Goal: Transaction & Acquisition: Obtain resource

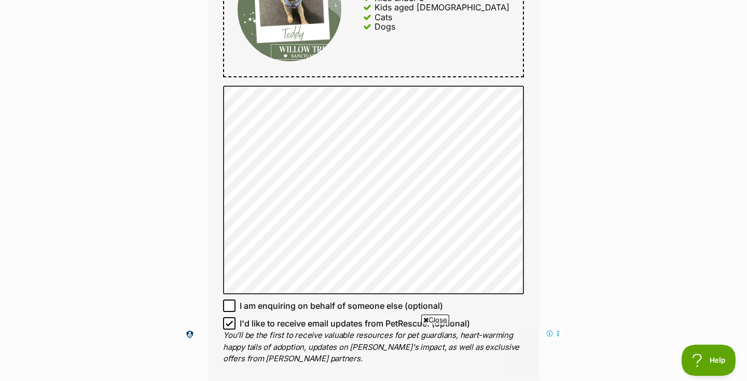
type input "Kathy Kuenzer"
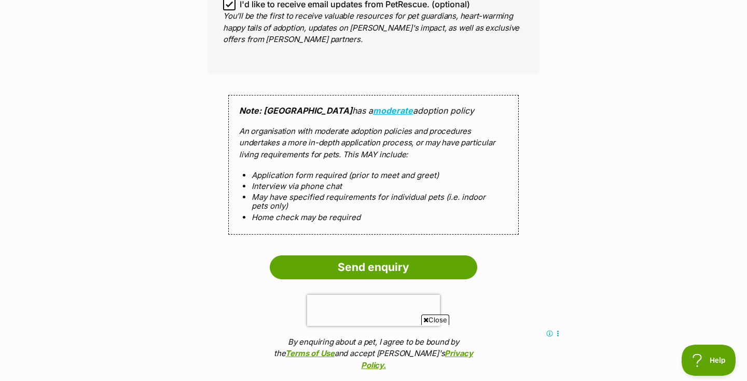
scroll to position [948, 0]
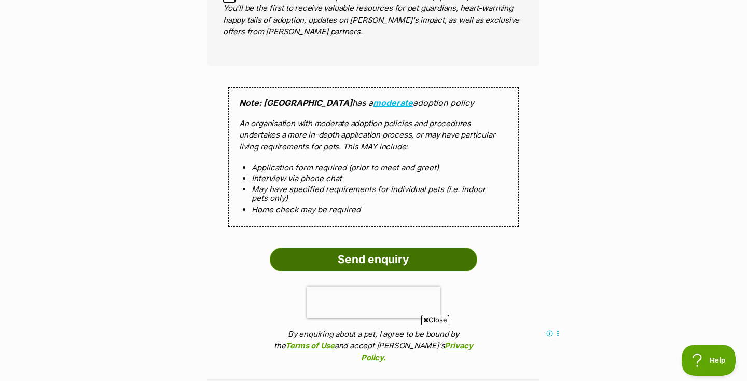
click at [391, 255] on input "Send enquiry" at bounding box center [374, 259] width 208 height 24
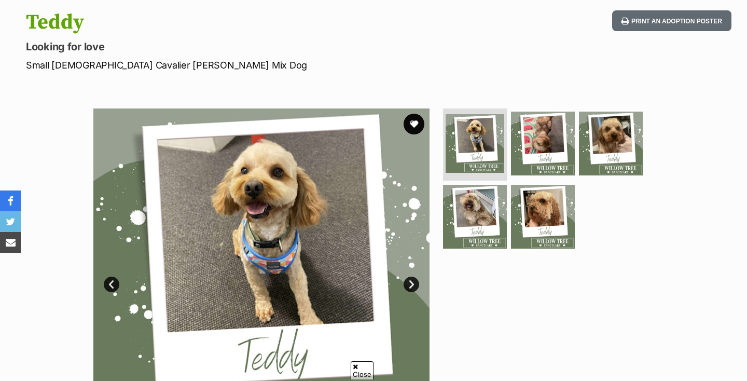
scroll to position [109, 0]
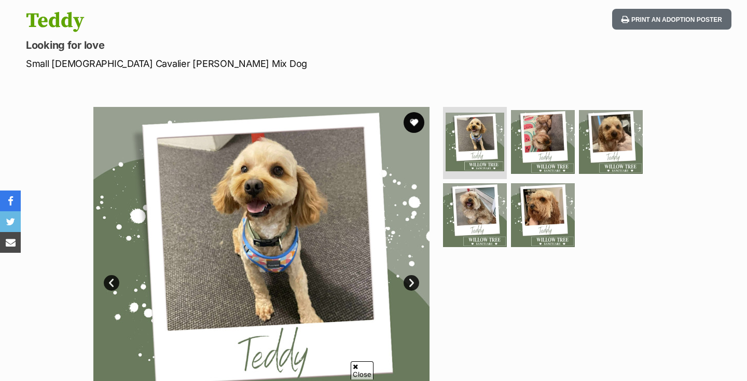
click at [289, 211] on img at bounding box center [261, 275] width 336 height 336
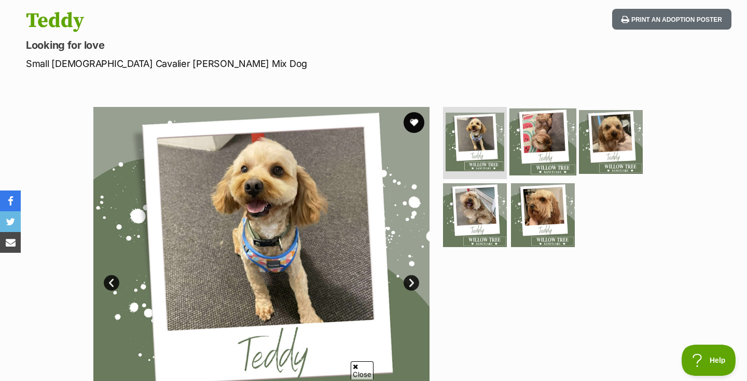
scroll to position [0, 0]
click at [533, 130] on img at bounding box center [542, 141] width 67 height 67
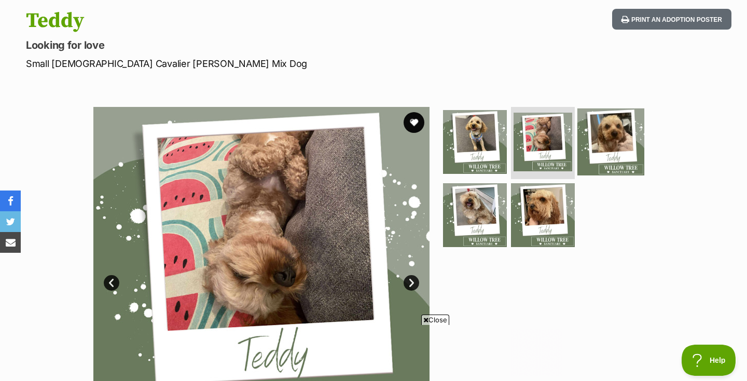
click at [597, 130] on img at bounding box center [610, 141] width 67 height 67
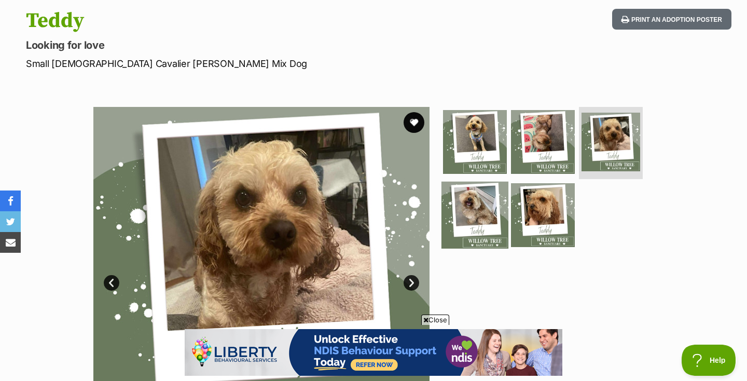
click at [472, 213] on img at bounding box center [475, 215] width 67 height 67
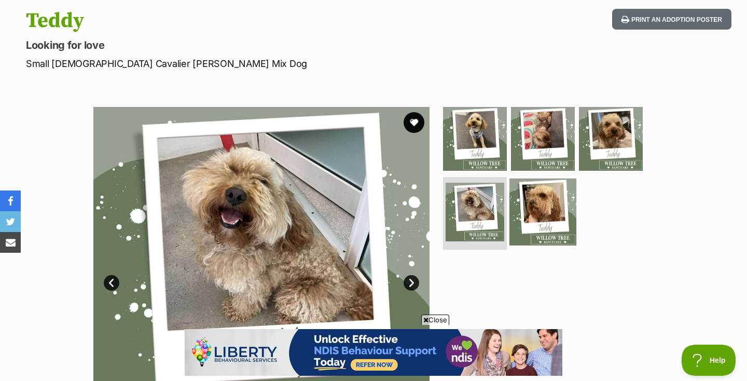
click at [549, 205] on img at bounding box center [542, 211] width 67 height 67
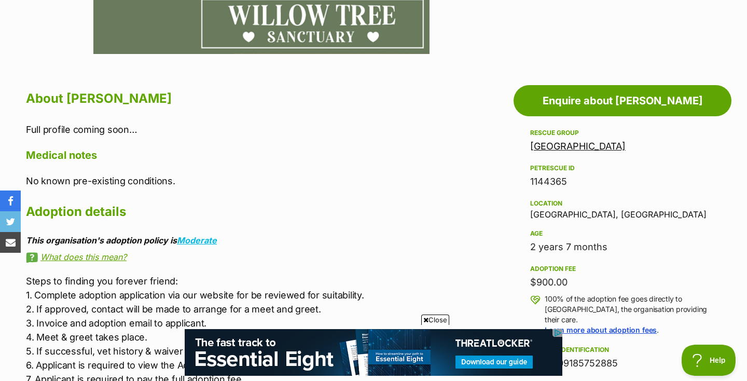
scroll to position [494, 0]
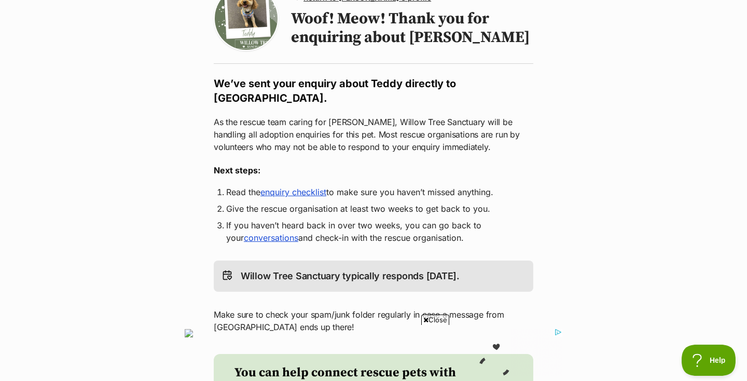
click at [297, 193] on link "enquiry checklist" at bounding box center [293, 192] width 66 height 10
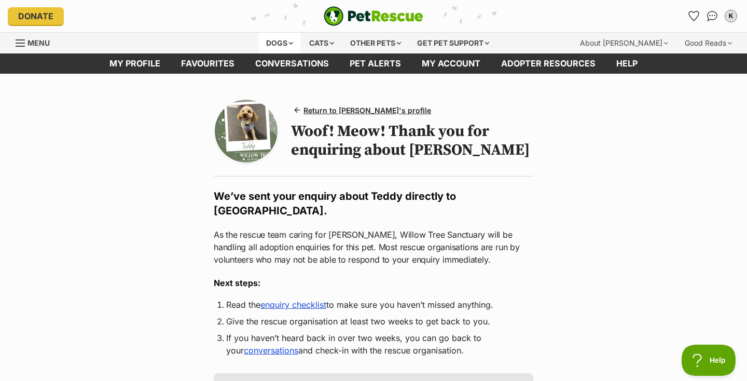
click at [287, 38] on div "Dogs" at bounding box center [280, 43] width 42 height 21
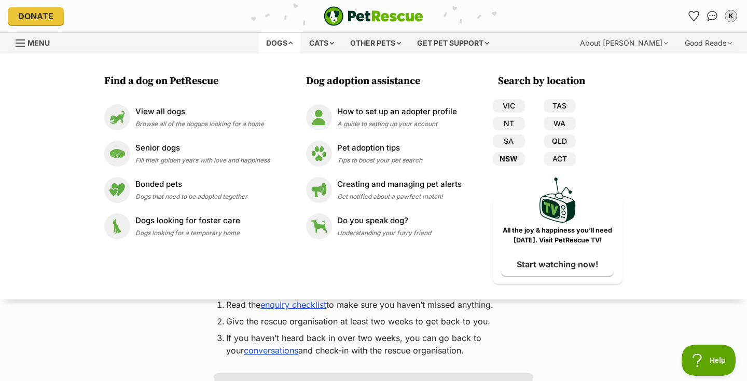
click at [502, 157] on link "NSW" at bounding box center [509, 158] width 32 height 13
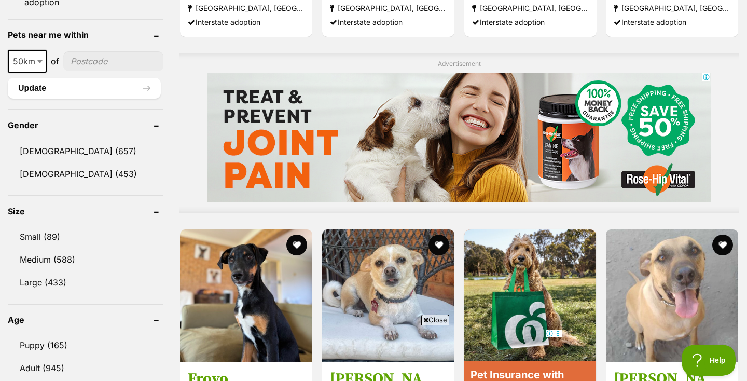
scroll to position [798, 0]
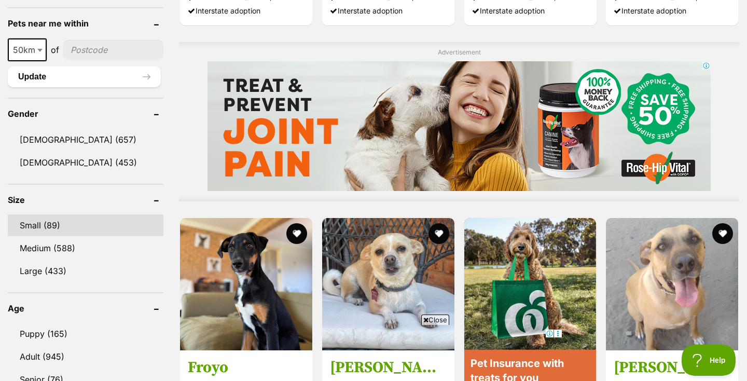
click at [45, 219] on link "Small (89)" at bounding box center [86, 225] width 156 height 22
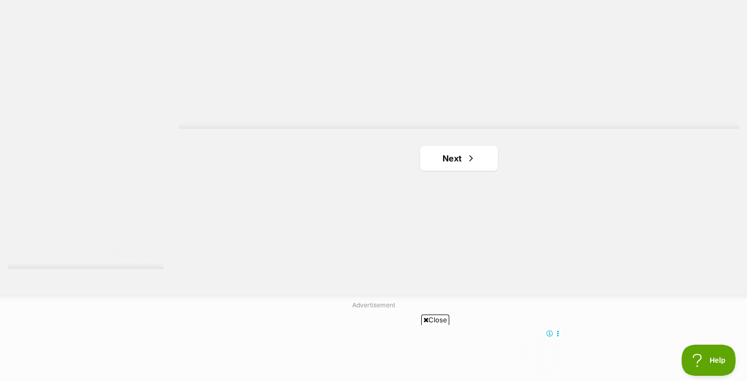
scroll to position [1891, 0]
click at [460, 162] on link "Next" at bounding box center [459, 167] width 78 height 25
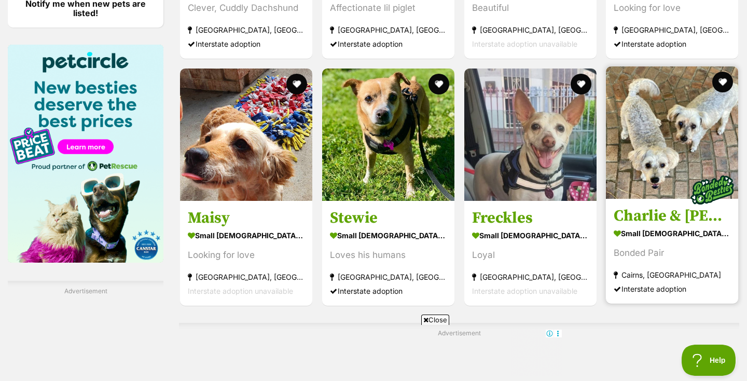
click at [670, 178] on img at bounding box center [672, 132] width 132 height 132
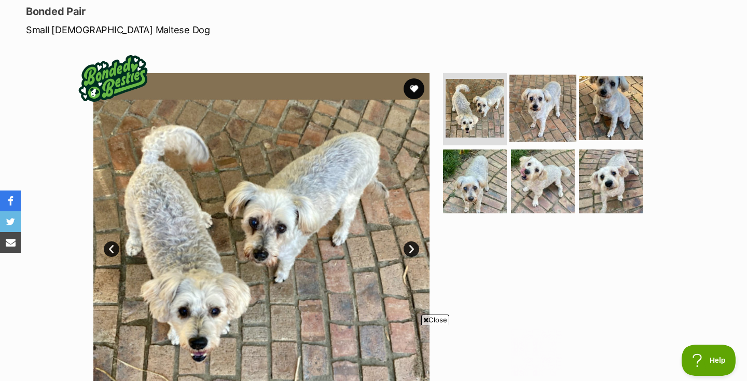
click at [527, 86] on img at bounding box center [542, 107] width 67 height 67
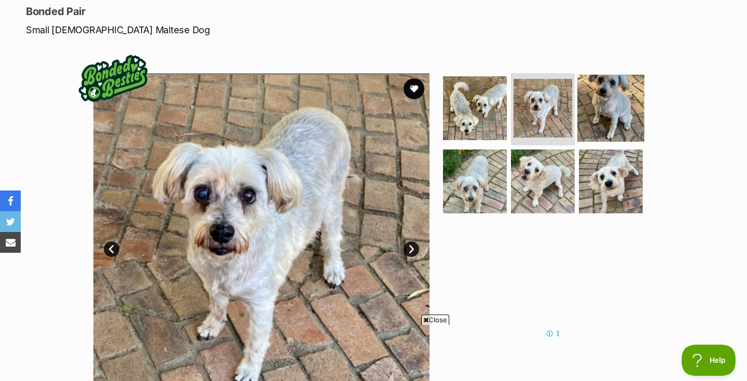
click at [599, 106] on img at bounding box center [610, 107] width 67 height 67
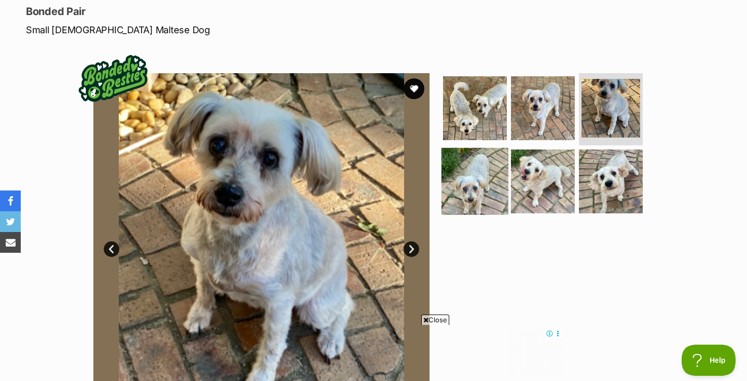
click at [475, 175] on img at bounding box center [475, 181] width 67 height 67
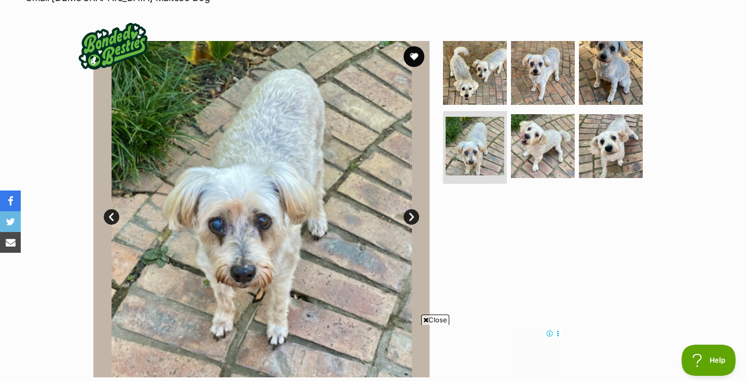
scroll to position [172, 0]
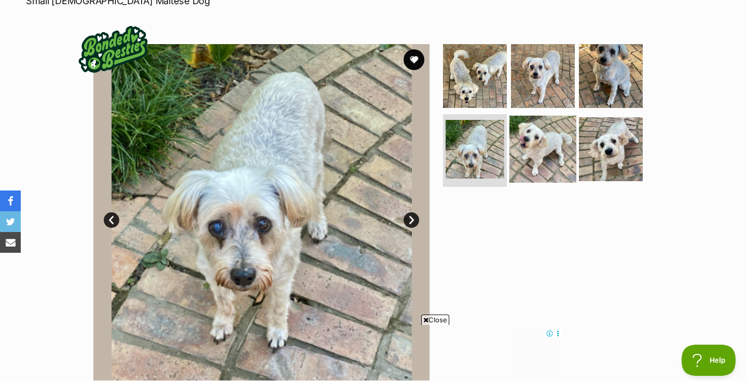
click at [532, 143] on img at bounding box center [542, 149] width 67 height 67
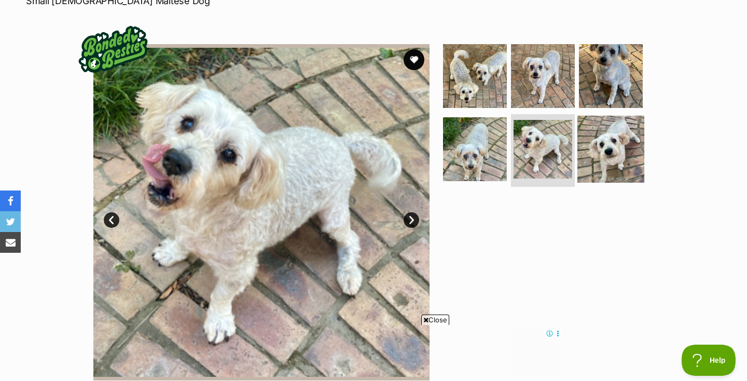
click at [598, 142] on img at bounding box center [610, 149] width 67 height 67
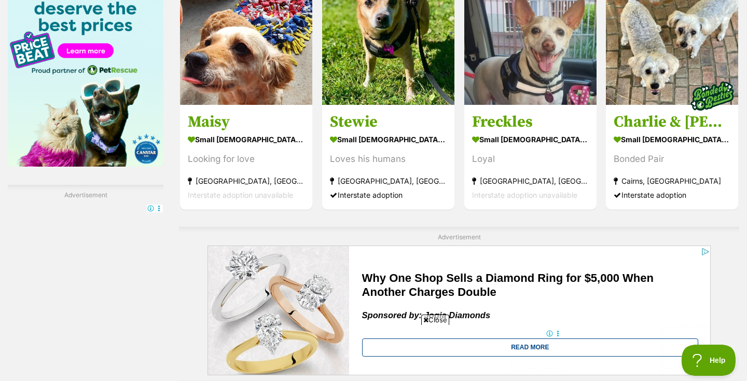
scroll to position [1635, 0]
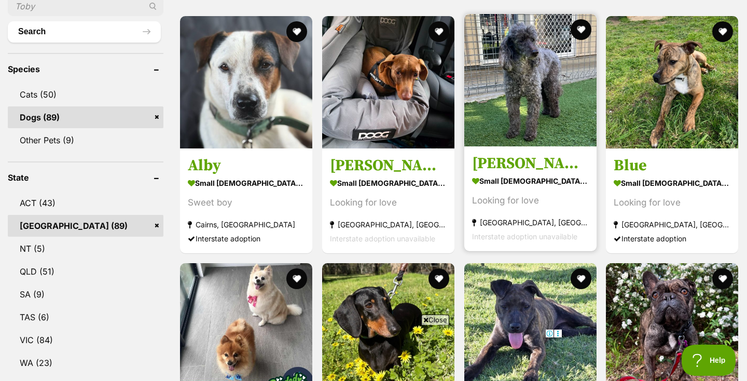
click at [517, 85] on img at bounding box center [530, 80] width 132 height 132
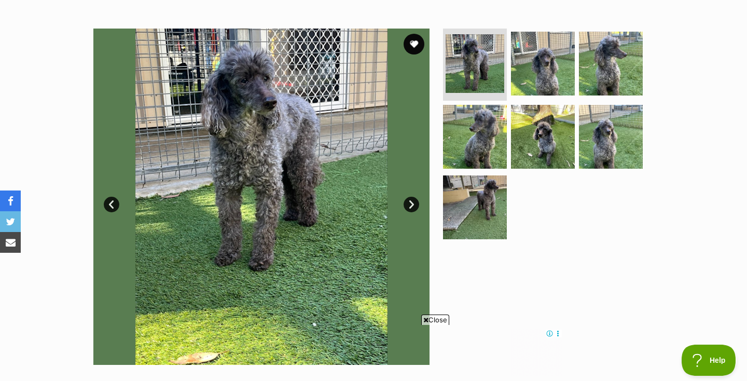
scroll to position [185, 0]
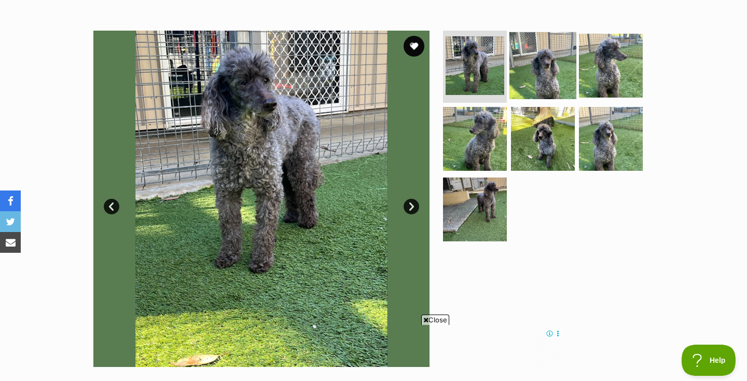
click at [537, 65] on img at bounding box center [542, 65] width 67 height 67
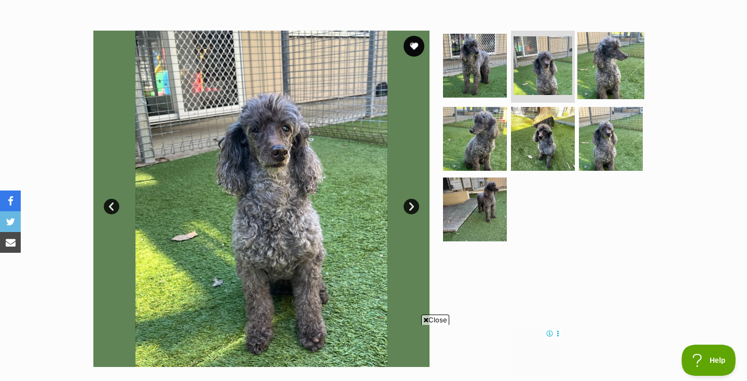
click at [608, 65] on img at bounding box center [610, 65] width 67 height 67
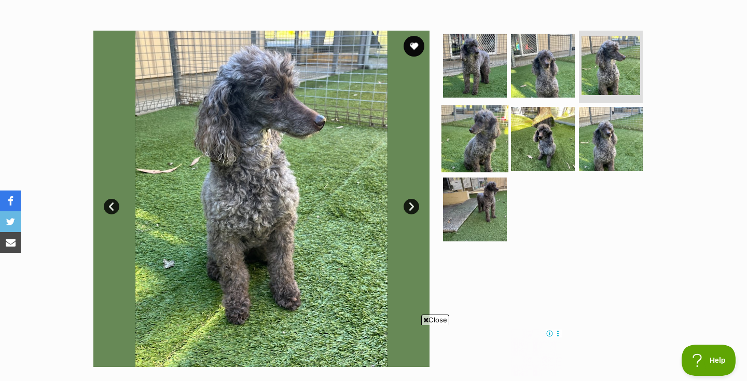
click at [478, 134] on img at bounding box center [475, 138] width 67 height 67
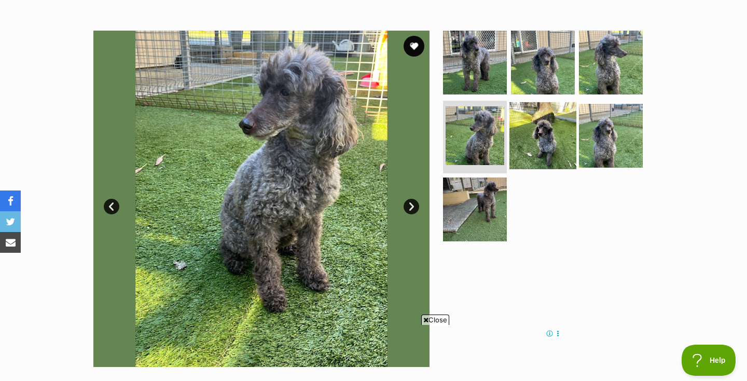
click at [546, 142] on img at bounding box center [542, 135] width 67 height 67
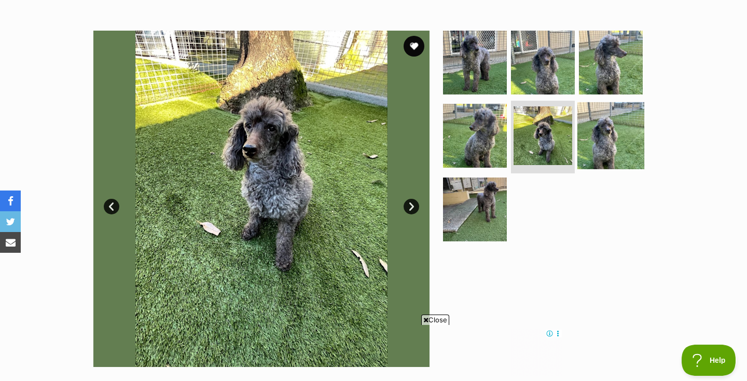
click at [606, 142] on img at bounding box center [610, 135] width 67 height 67
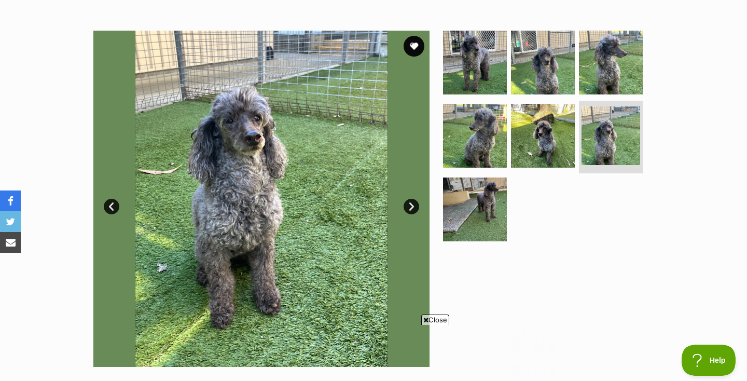
scroll to position [0, 0]
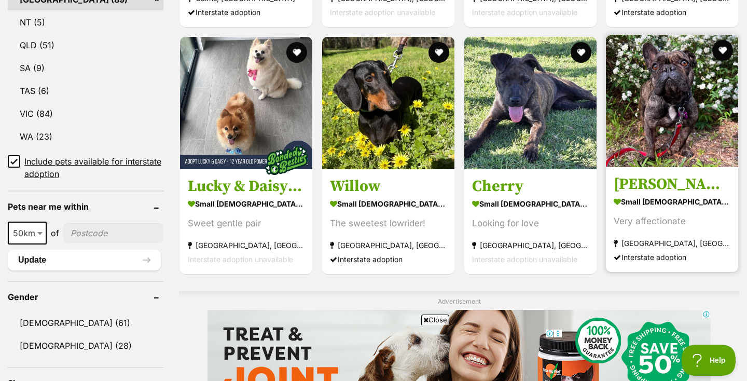
click at [678, 121] on img at bounding box center [672, 101] width 132 height 132
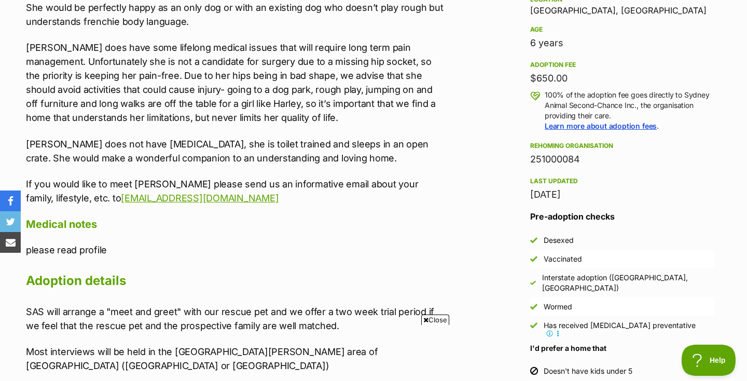
scroll to position [702, 0]
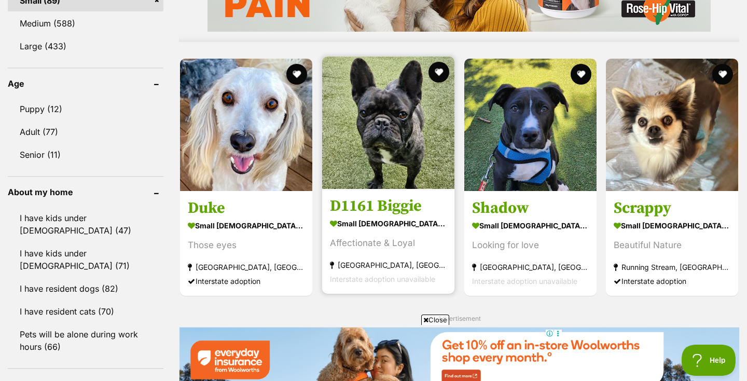
click at [393, 171] on img at bounding box center [388, 123] width 132 height 132
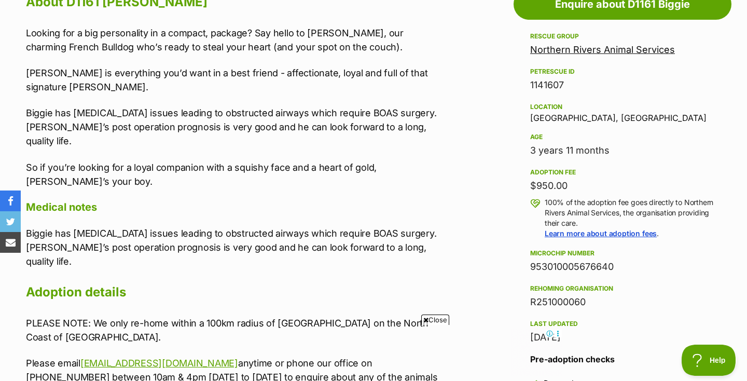
scroll to position [590, 0]
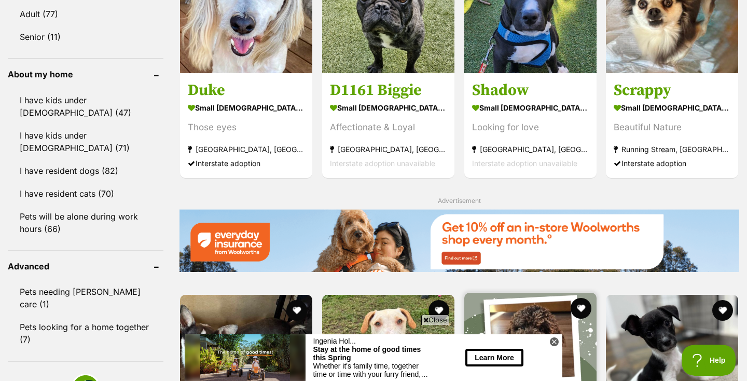
scroll to position [1141, 0]
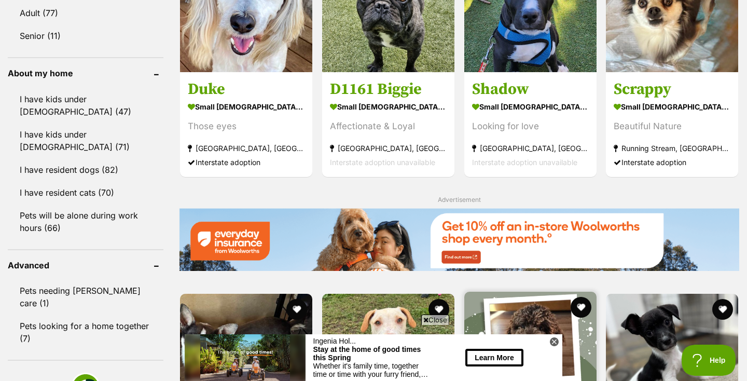
click at [548, 292] on img at bounding box center [530, 358] width 132 height 132
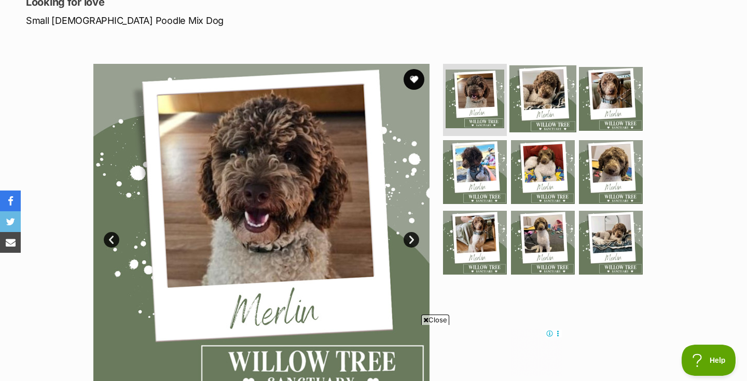
click at [544, 90] on img at bounding box center [542, 98] width 67 height 67
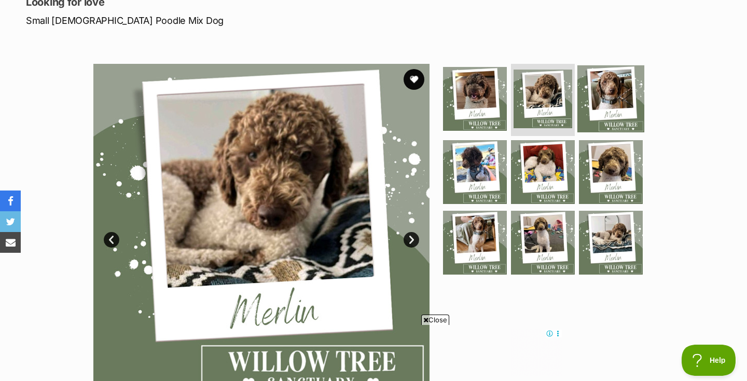
click at [604, 99] on img at bounding box center [610, 98] width 67 height 67
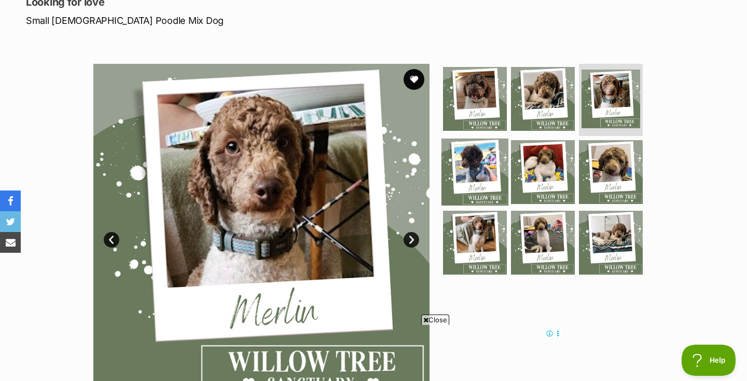
click at [480, 156] on img at bounding box center [475, 172] width 67 height 67
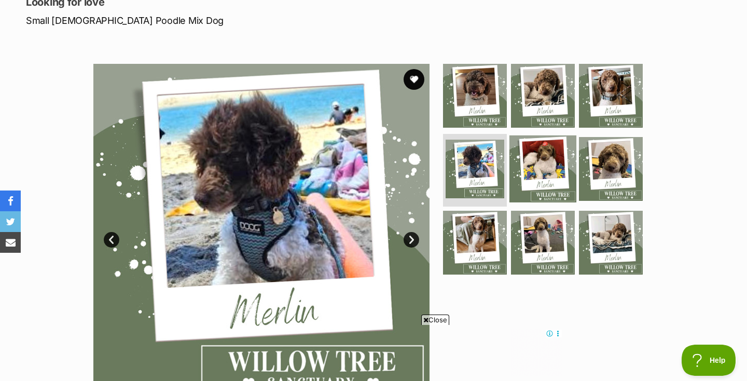
click at [534, 164] on img at bounding box center [542, 168] width 67 height 67
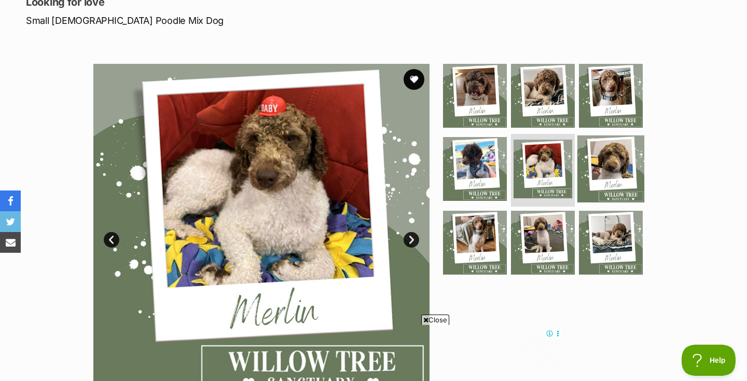
click at [591, 161] on img at bounding box center [610, 168] width 67 height 67
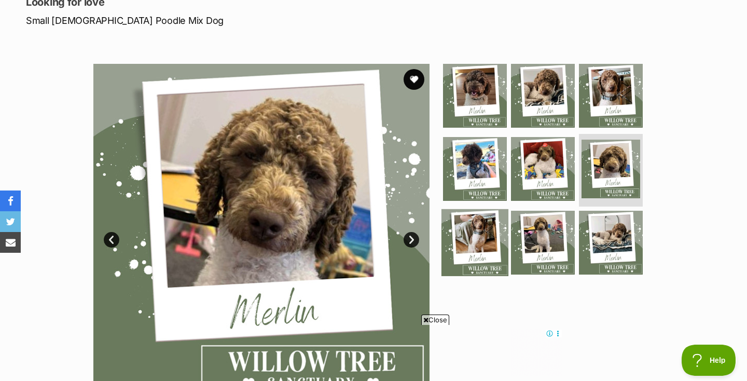
click at [495, 232] on img at bounding box center [475, 242] width 67 height 67
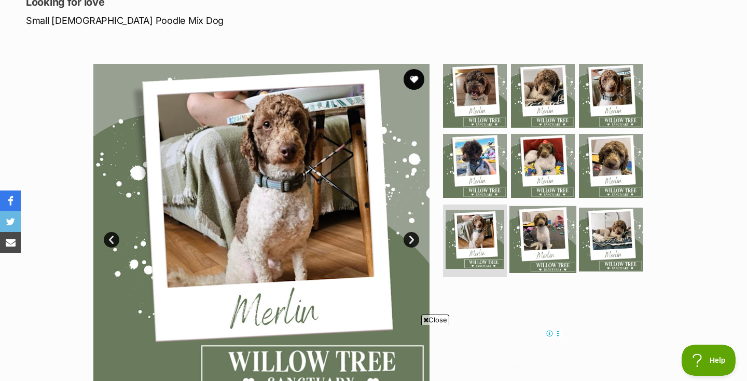
click at [537, 230] on img at bounding box center [542, 239] width 67 height 67
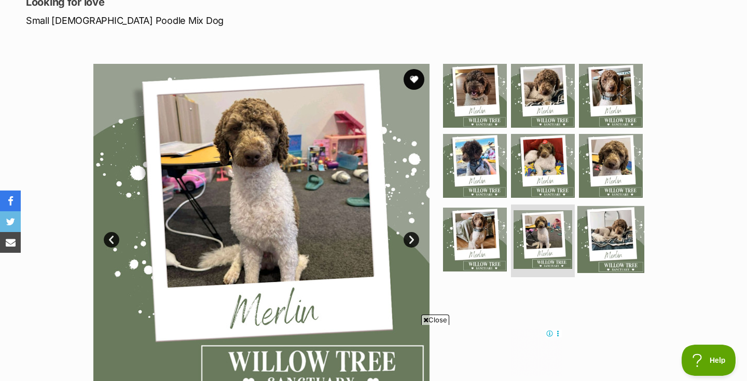
click at [587, 231] on img at bounding box center [610, 239] width 67 height 67
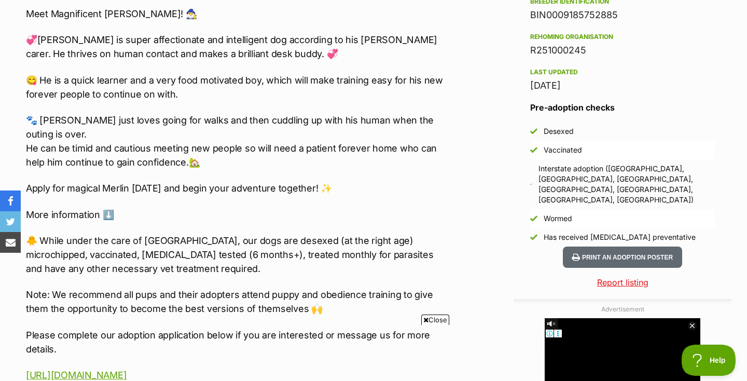
scroll to position [823, 0]
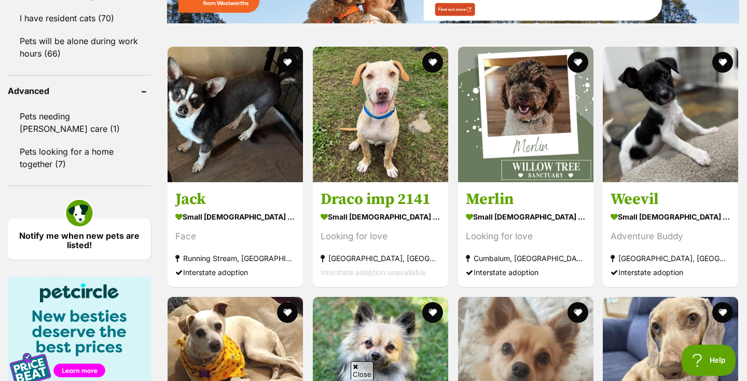
scroll to position [1326, 0]
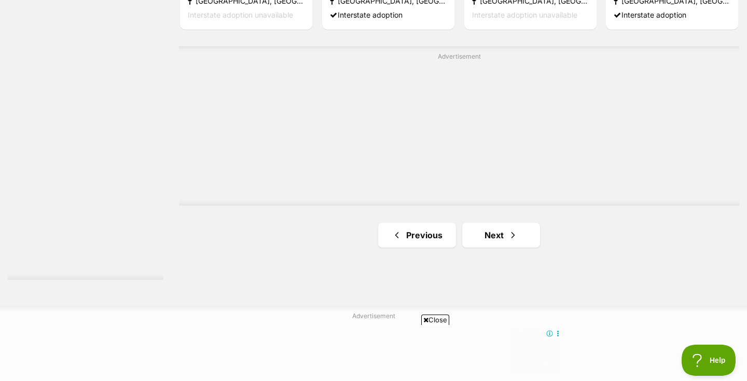
scroll to position [1881, 0]
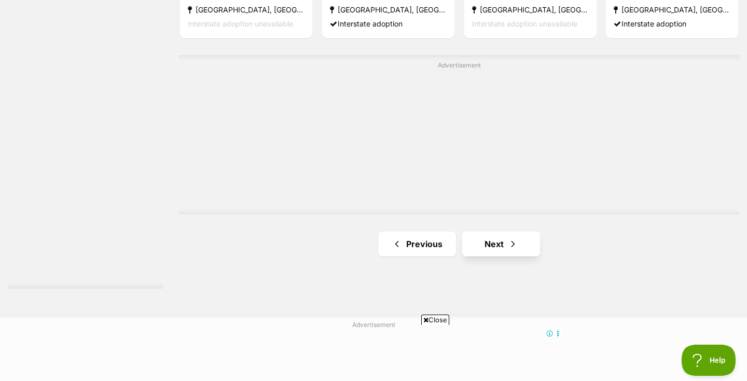
click at [494, 241] on link "Next" at bounding box center [501, 243] width 78 height 25
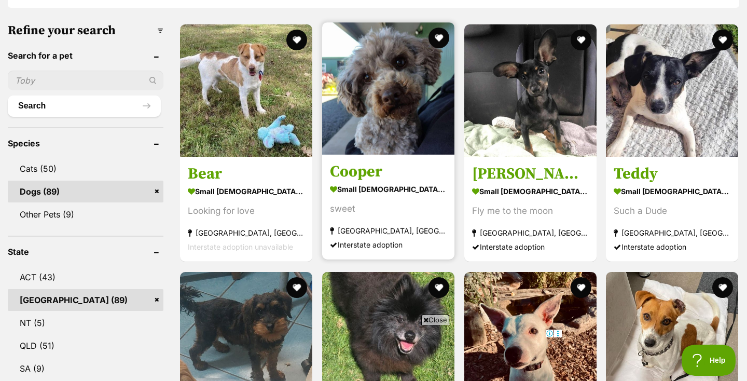
click at [375, 105] on img at bounding box center [388, 88] width 132 height 132
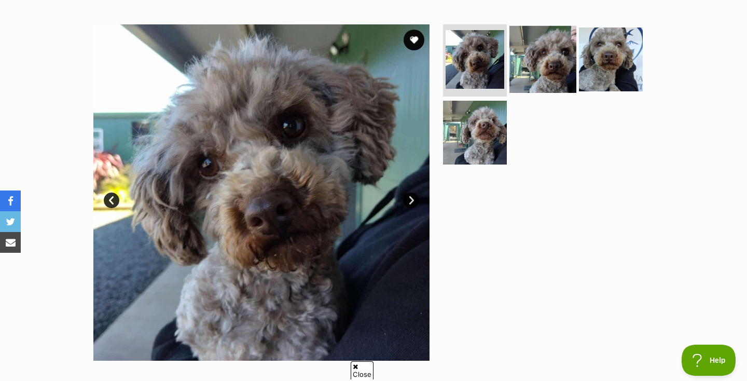
click at [551, 54] on img at bounding box center [542, 58] width 67 height 67
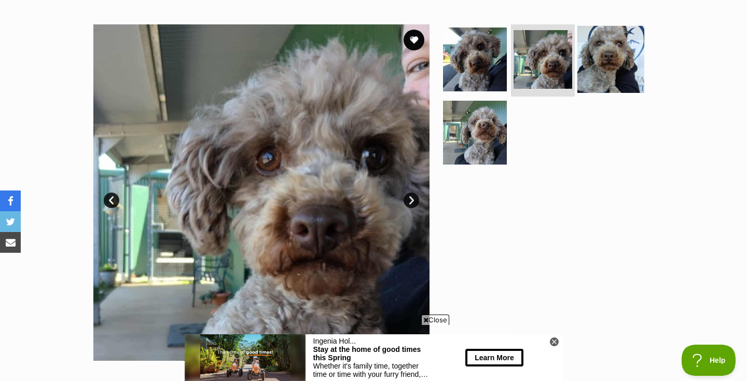
click at [597, 59] on img at bounding box center [610, 58] width 67 height 67
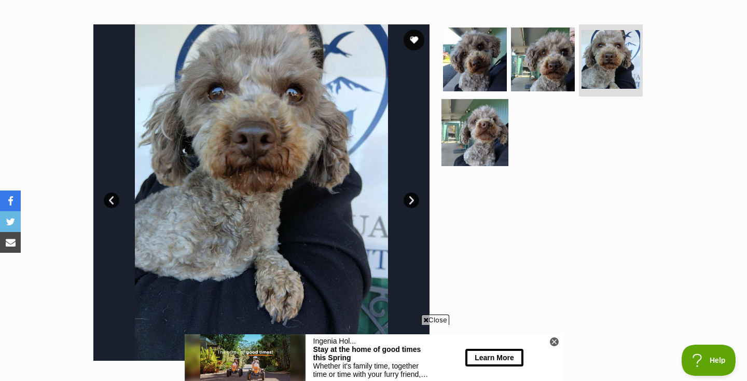
click at [475, 132] on img at bounding box center [475, 132] width 67 height 67
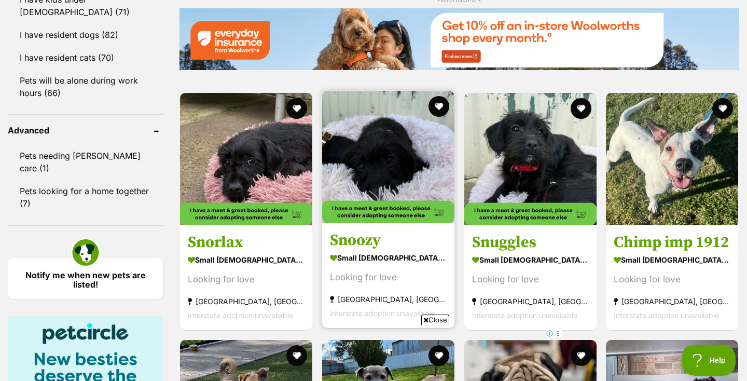
scroll to position [1277, 0]
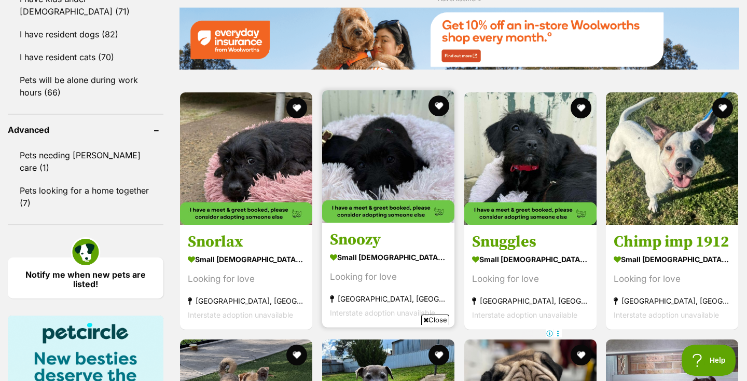
click at [379, 155] on img at bounding box center [388, 156] width 132 height 132
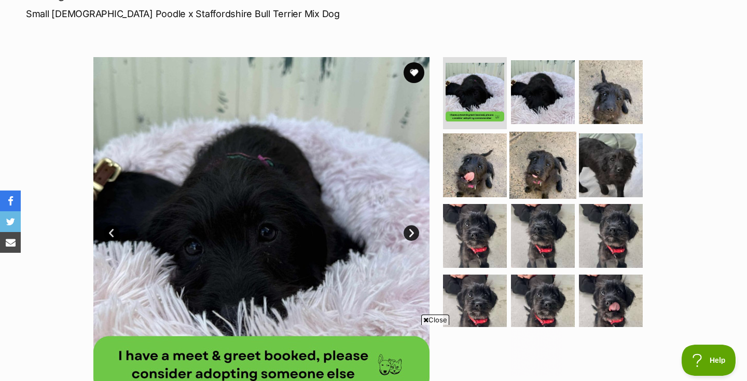
click at [523, 167] on img at bounding box center [542, 165] width 67 height 67
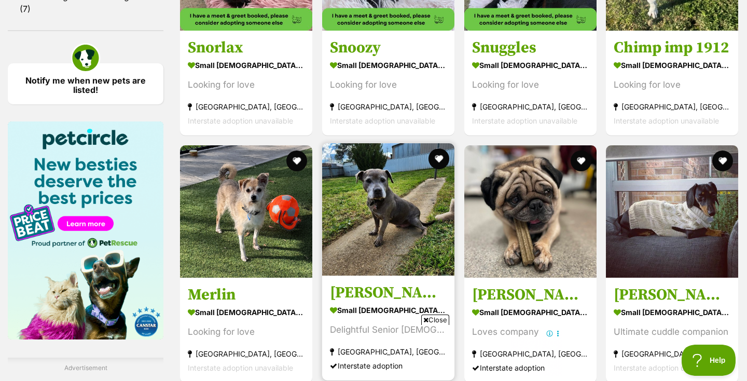
scroll to position [1505, 0]
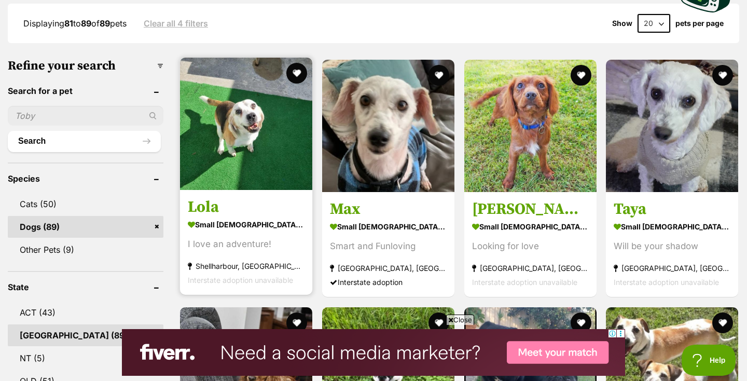
click at [231, 112] on img at bounding box center [246, 124] width 132 height 132
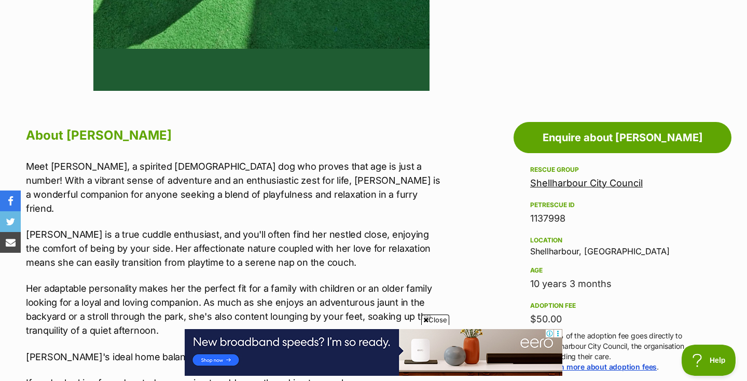
scroll to position [445, 0]
